Goal: Transaction & Acquisition: Purchase product/service

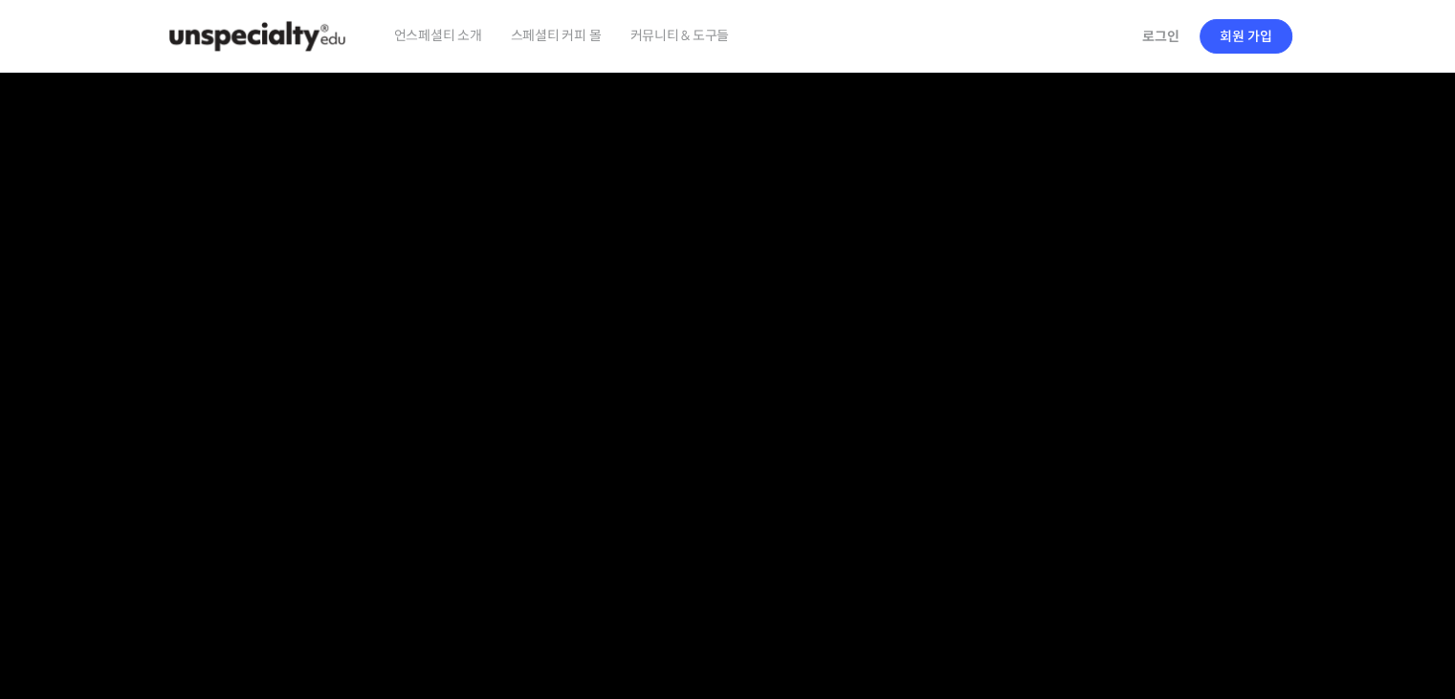
drag, startPoint x: 1380, startPoint y: 556, endPoint x: 632, endPoint y: 233, distance: 814.8
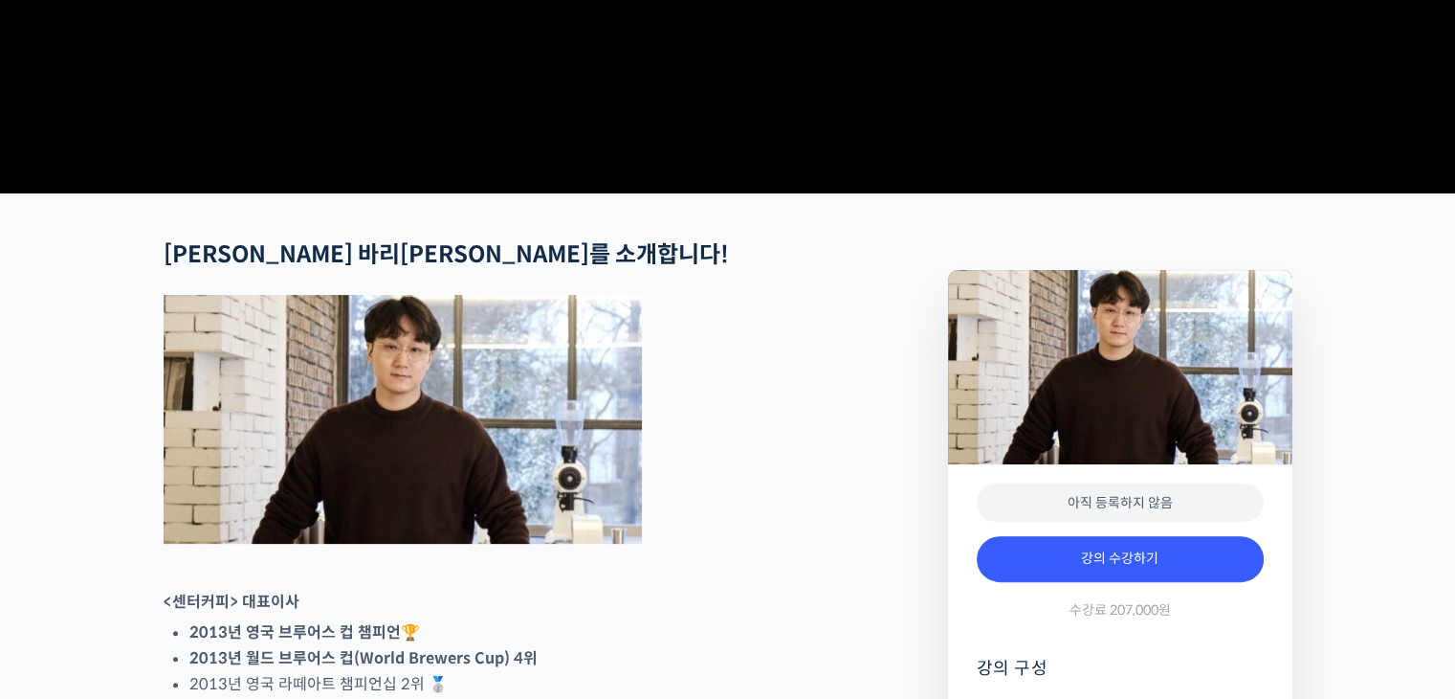
scroll to position [861, 0]
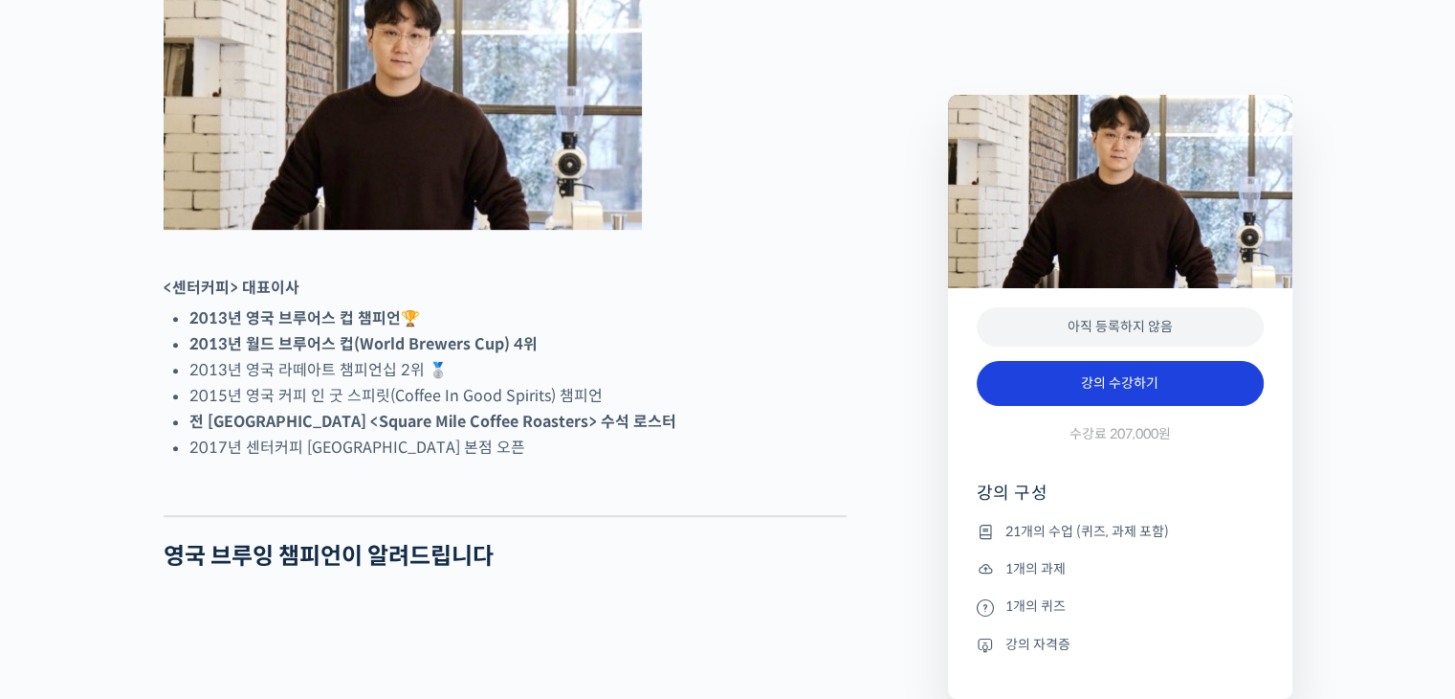
click at [1102, 388] on link "강의 수강하기" at bounding box center [1120, 384] width 287 height 46
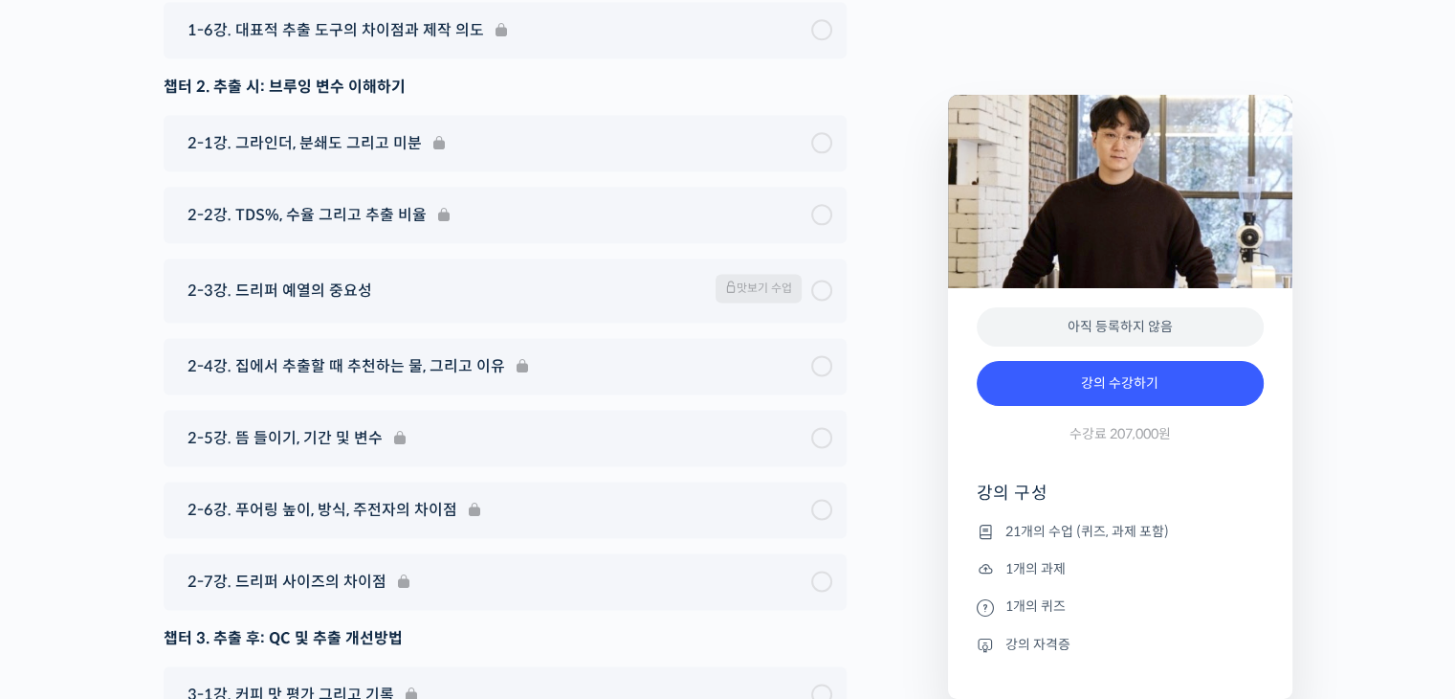
scroll to position [10550, 0]
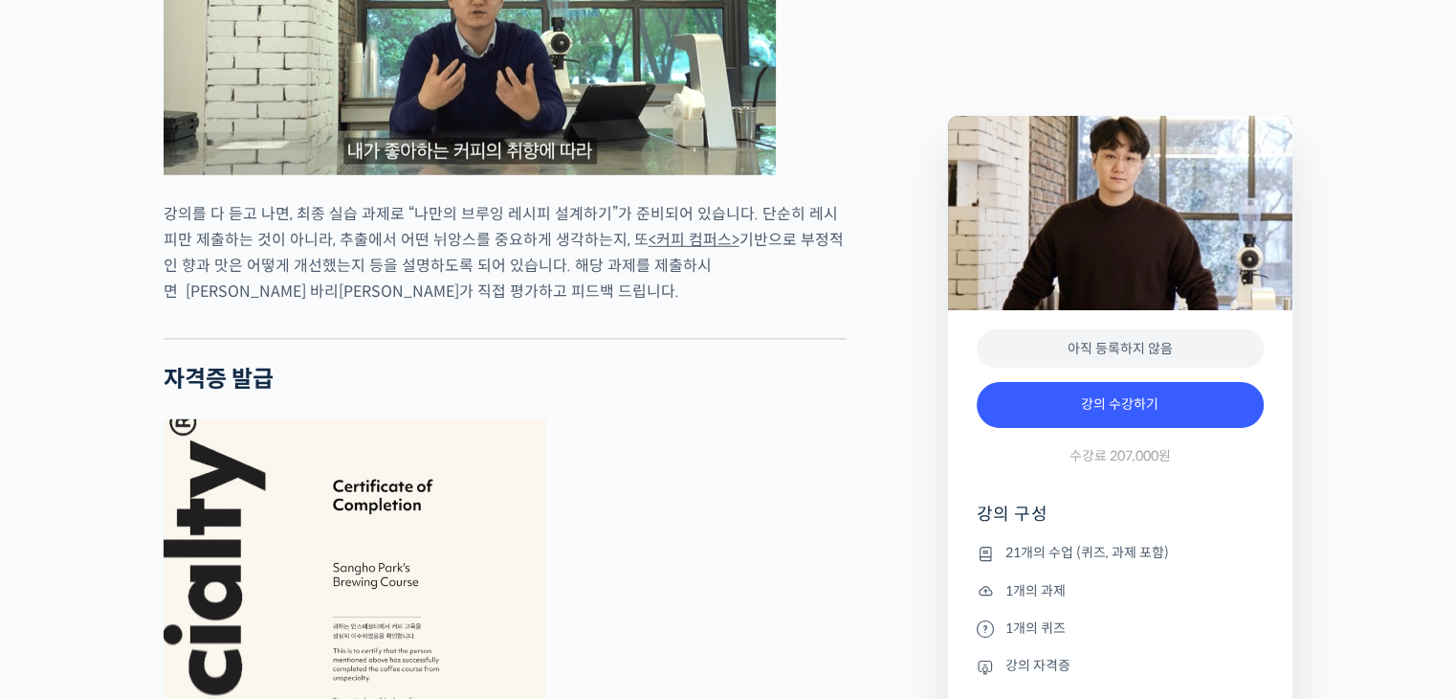
drag, startPoint x: 143, startPoint y: 300, endPoint x: 119, endPoint y: -12, distance: 312.9
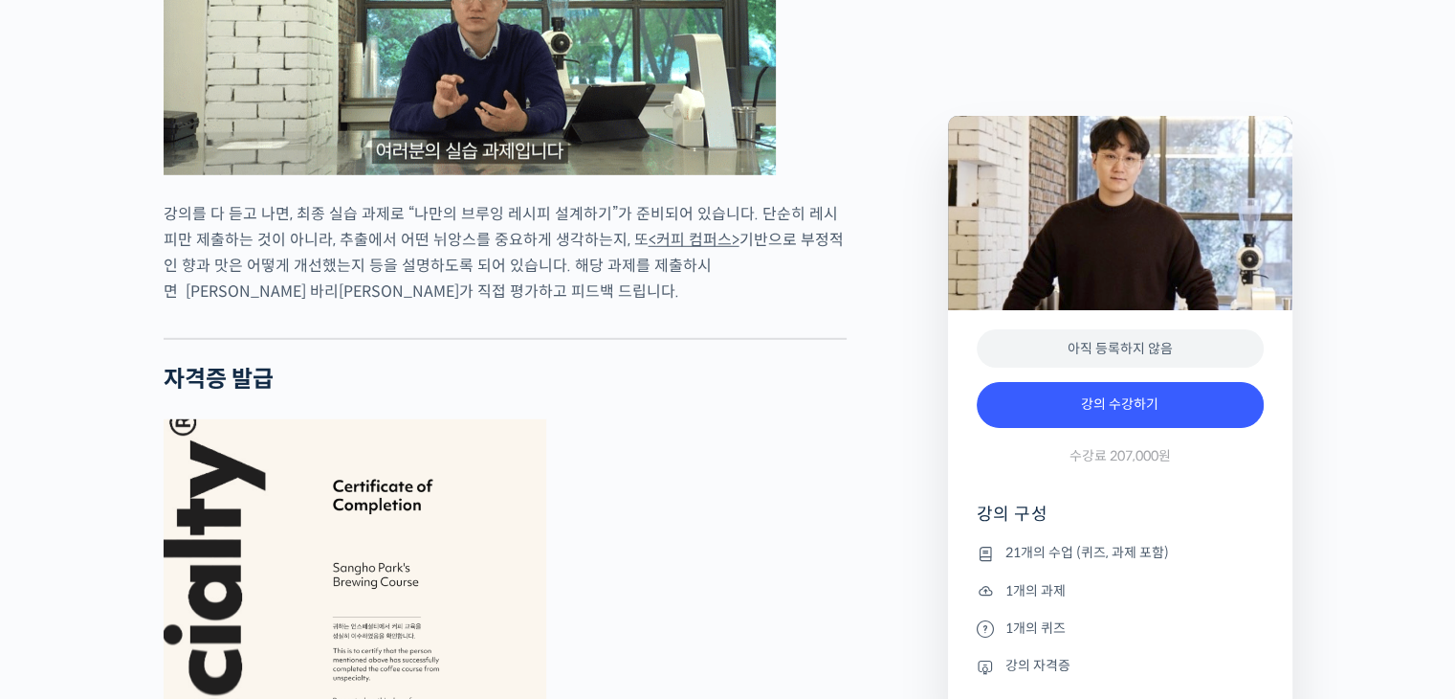
scroll to position [4597, 0]
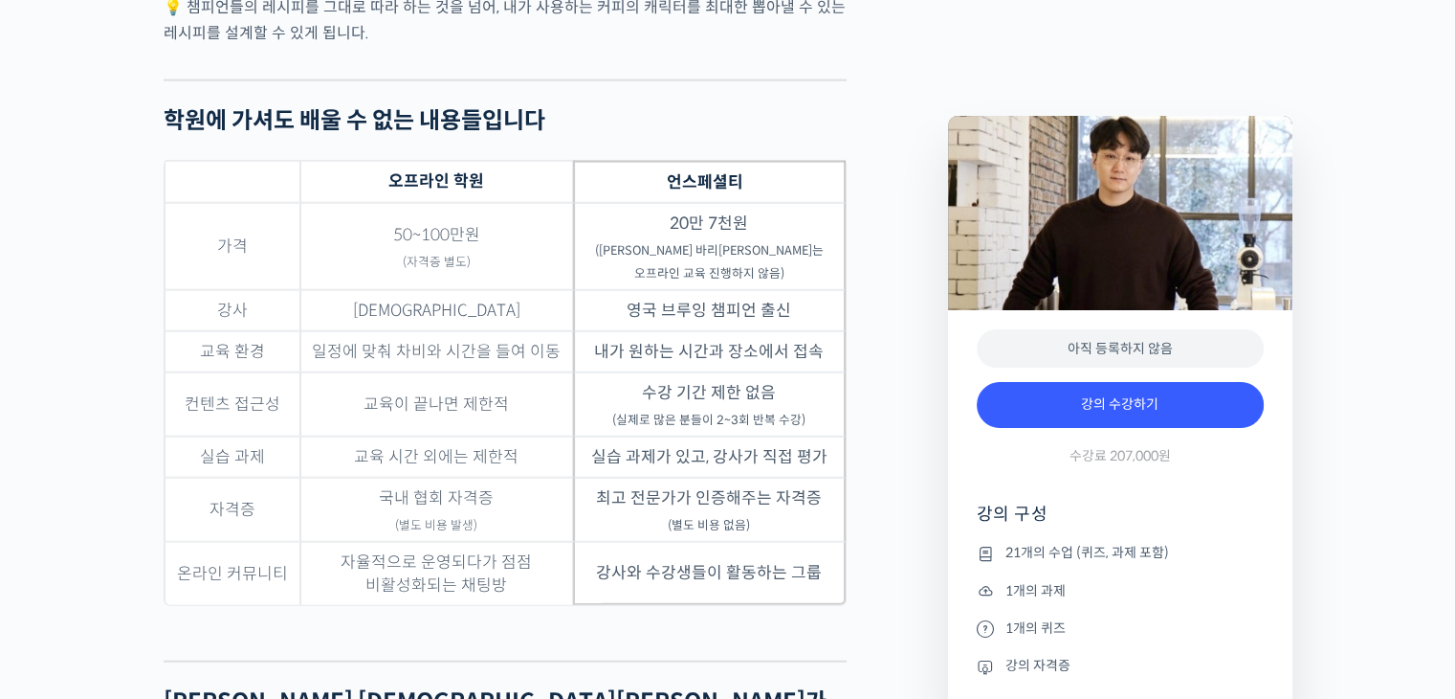
drag, startPoint x: 134, startPoint y: 261, endPoint x: 136, endPoint y: 233, distance: 27.8
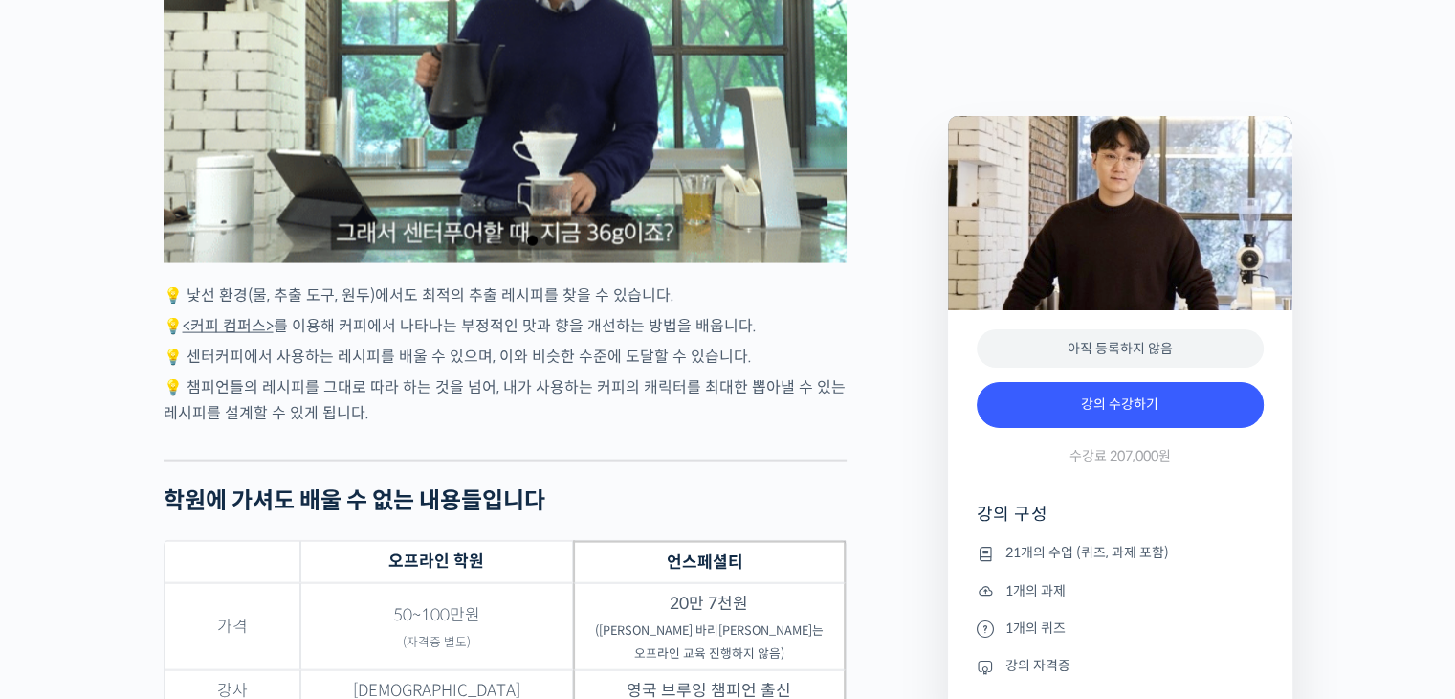
scroll to position [3987, 0]
